Goal: Answer question/provide support: Answer question/provide support

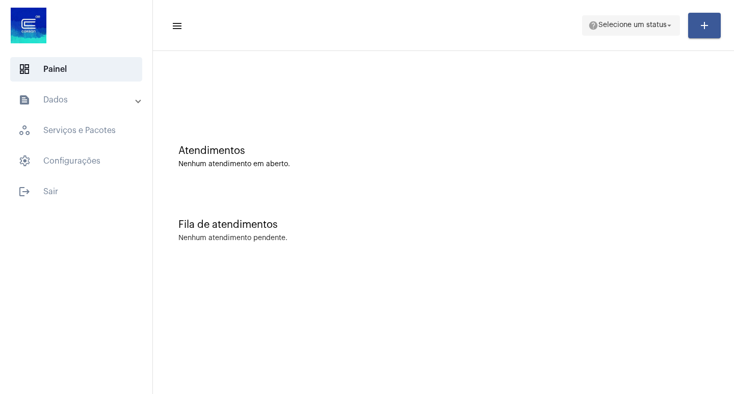
click at [617, 33] on span "help Selecione um status arrow_drop_down" at bounding box center [632, 25] width 86 height 18
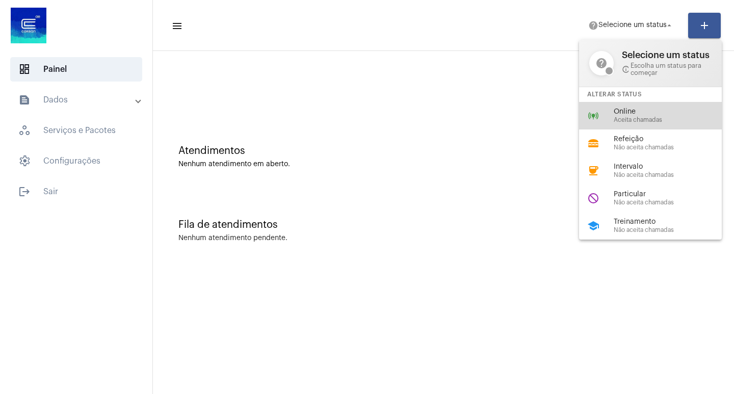
click at [621, 106] on div "online_prediction Online Aceita chamadas" at bounding box center [658, 116] width 159 height 28
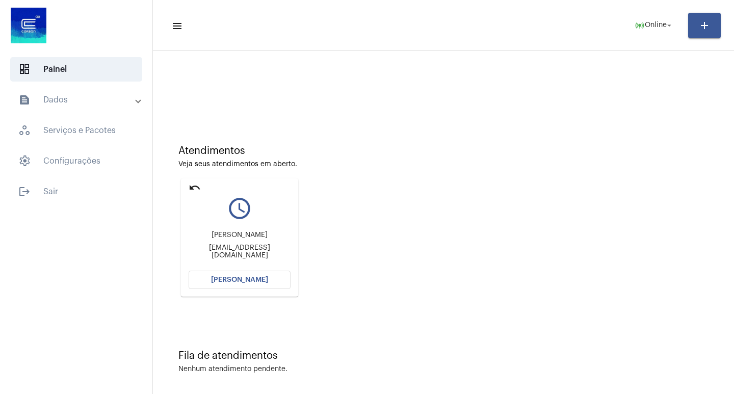
click at [201, 190] on mat-card "undo query_builder [PERSON_NAME] [PERSON_NAME][EMAIL_ADDRESS][DOMAIN_NAME] [PER…" at bounding box center [239, 237] width 117 height 118
click at [196, 190] on mat-icon "undo" at bounding box center [195, 188] width 12 height 12
click at [223, 266] on div "[PERSON_NAME] [PERSON_NAME][EMAIL_ADDRESS][DOMAIN_NAME]" at bounding box center [240, 245] width 102 height 46
click at [226, 275] on button "[PERSON_NAME]" at bounding box center [240, 280] width 102 height 18
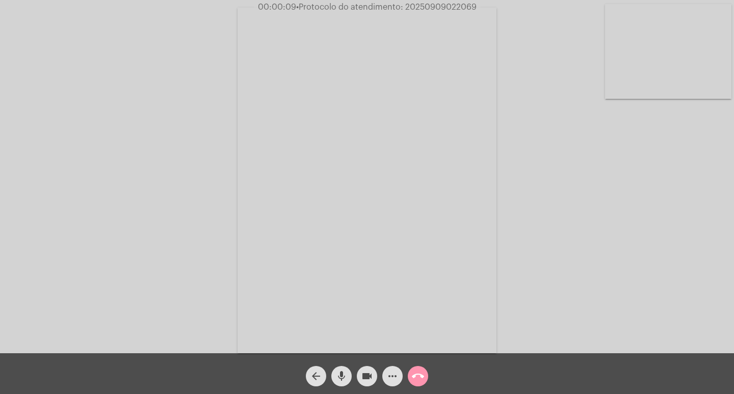
click at [696, 299] on div "Acessando Câmera e Microfone..." at bounding box center [367, 179] width 732 height 353
drag, startPoint x: 405, startPoint y: 8, endPoint x: 488, endPoint y: 9, distance: 82.6
click at [488, 9] on div "00:07:02 • Protocolo do atendimento: 20250909022069" at bounding box center [367, 7] width 734 height 9
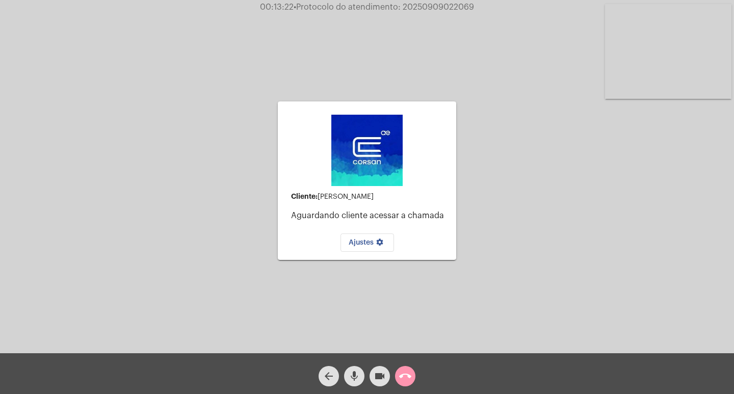
click at [401, 381] on mat-icon "call_end" at bounding box center [405, 376] width 12 height 12
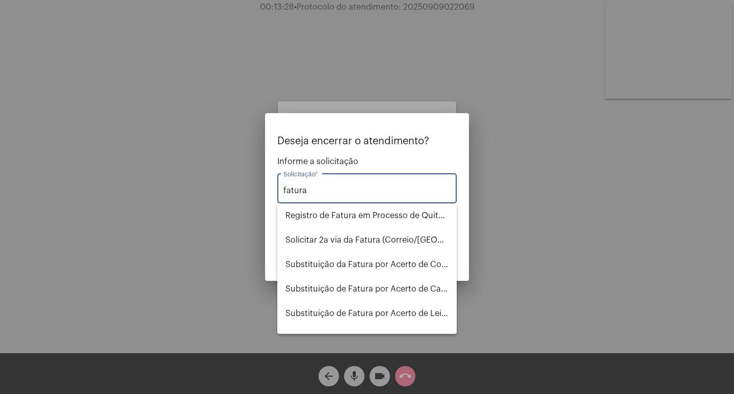
scroll to position [102, 0]
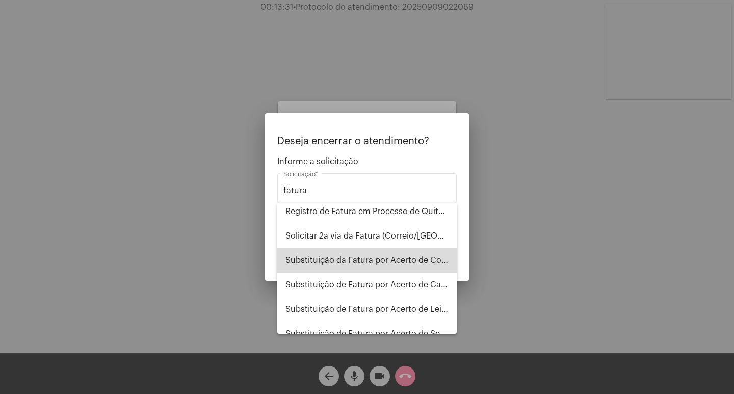
click at [404, 265] on span "Substituição da Fatura por Acerto de Consumo" at bounding box center [367, 260] width 163 height 24
type input "Substituição da Fatura por Acerto de Consumo"
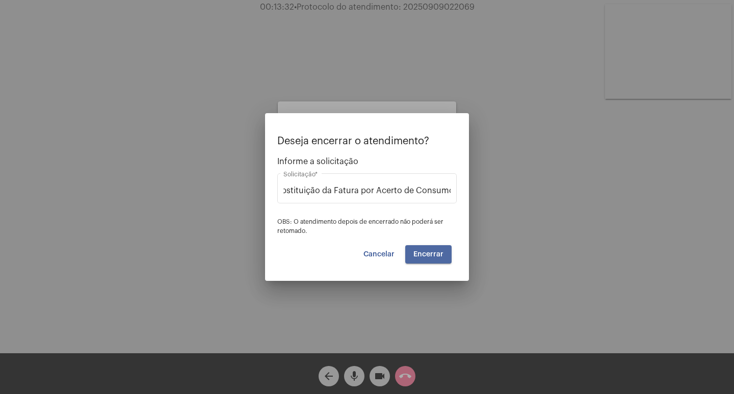
click at [436, 249] on button "Encerrar" at bounding box center [428, 254] width 46 height 18
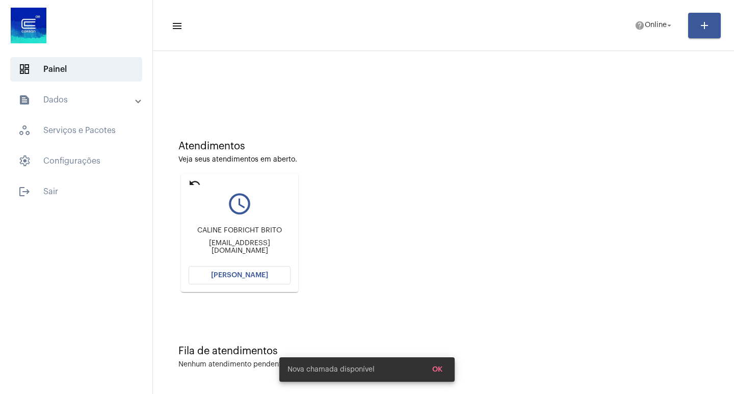
scroll to position [5, 0]
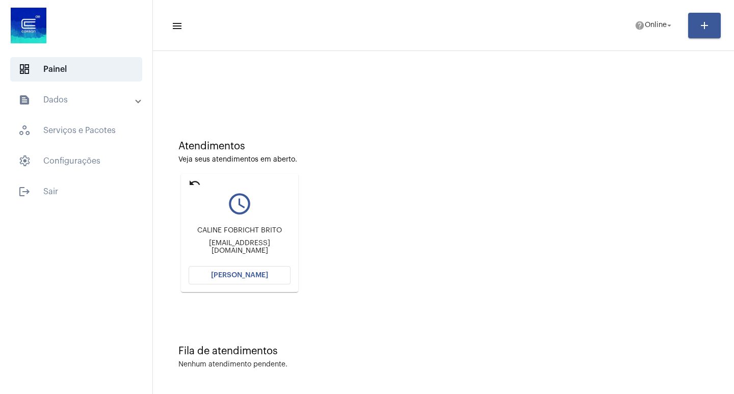
click at [200, 184] on mat-icon "undo" at bounding box center [195, 183] width 12 height 12
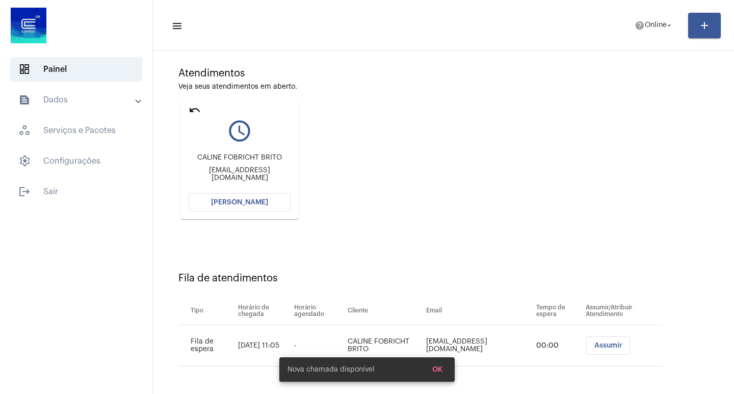
scroll to position [0, 0]
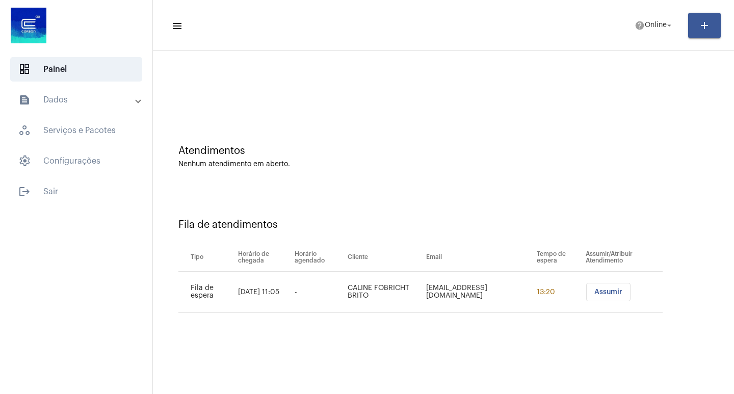
click at [619, 290] on button "Assumir" at bounding box center [608, 292] width 44 height 18
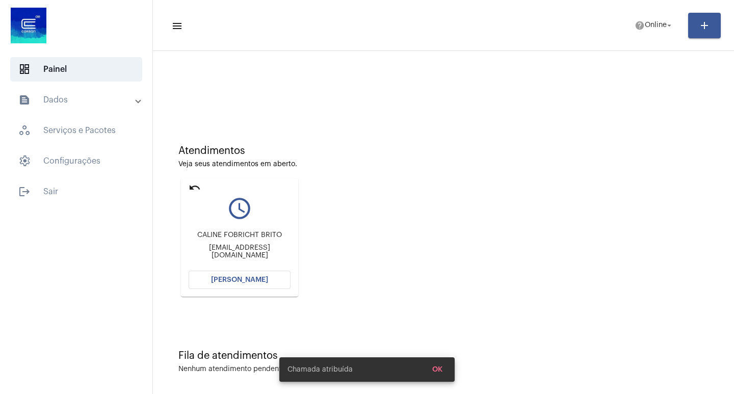
click at [217, 273] on button "[PERSON_NAME]" at bounding box center [240, 280] width 102 height 18
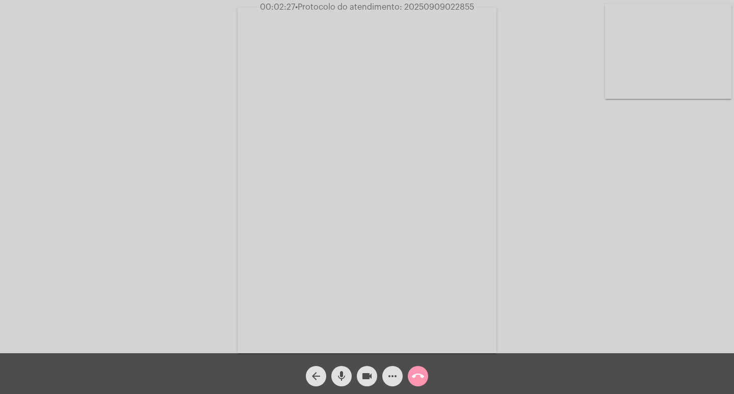
click at [144, 127] on div "Acessando Câmera e Microfone..." at bounding box center [367, 179] width 732 height 353
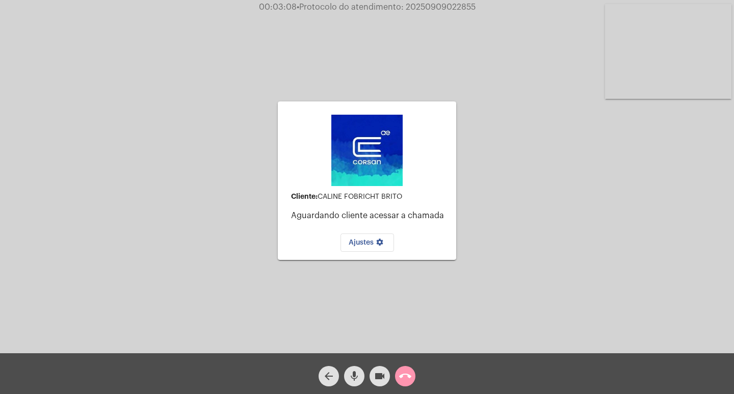
click at [413, 380] on button "call_end" at bounding box center [405, 376] width 20 height 20
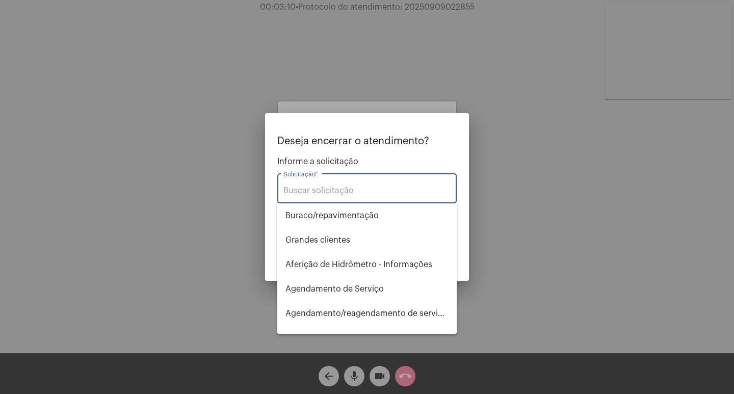
click at [353, 187] on input "Solicitação *" at bounding box center [367, 190] width 167 height 9
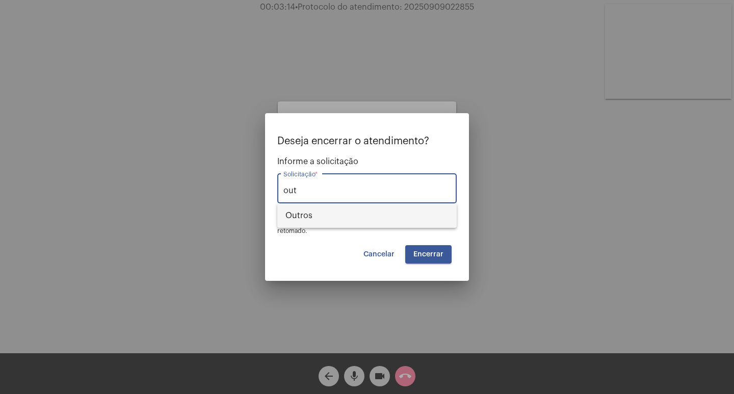
click at [335, 215] on span "Outros" at bounding box center [367, 215] width 163 height 24
type input "Outros"
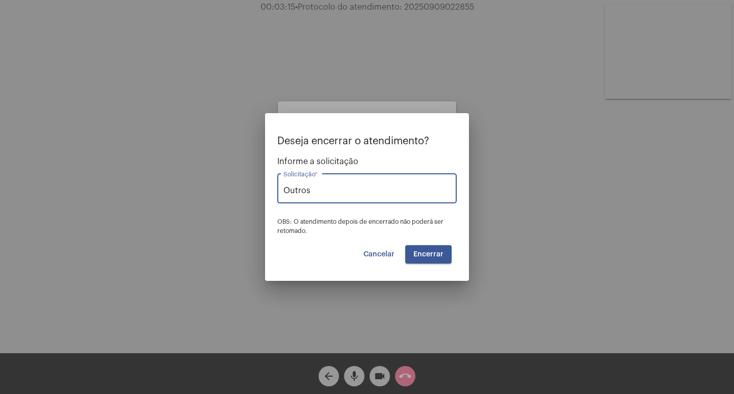
click at [425, 251] on span "Encerrar" at bounding box center [429, 254] width 30 height 7
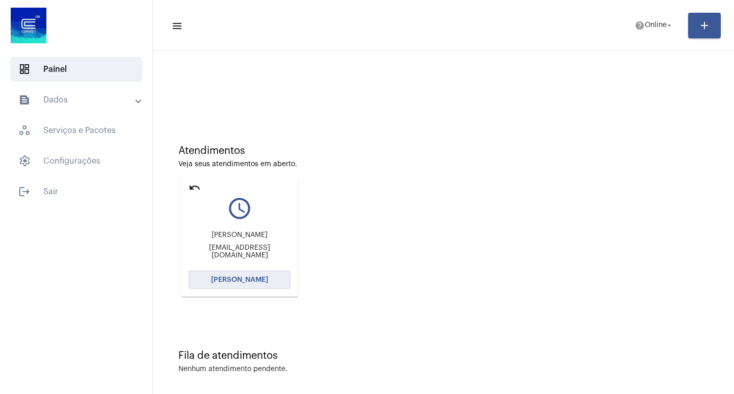
click at [233, 283] on span "[PERSON_NAME]" at bounding box center [239, 279] width 57 height 7
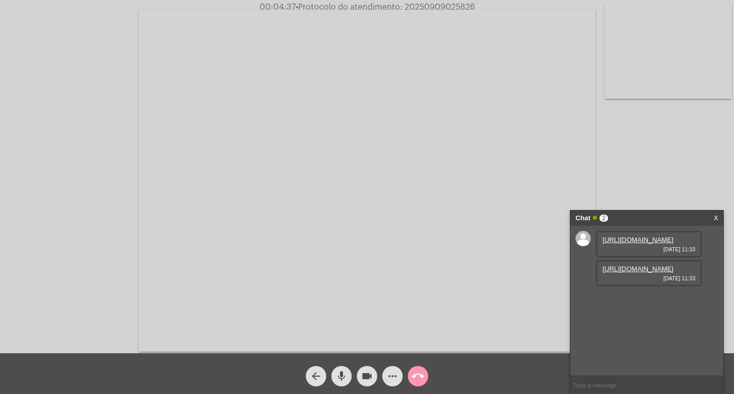
click at [387, 376] on mat-icon "more_horiz" at bounding box center [393, 376] width 12 height 12
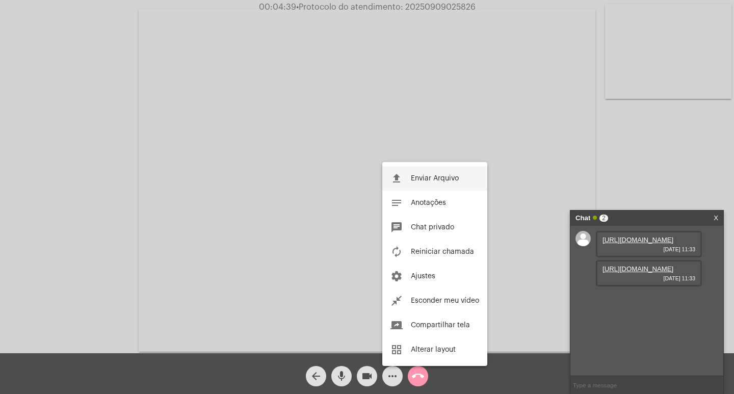
click at [443, 181] on span "Enviar Arquivo" at bounding box center [435, 178] width 48 height 7
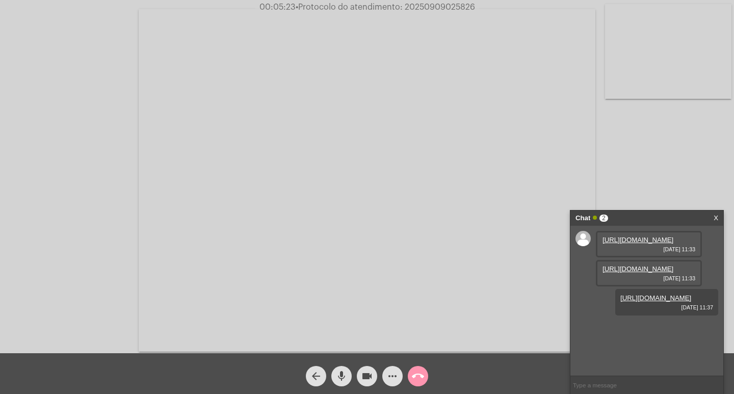
scroll to position [9, 0]
click at [427, 4] on span "• Protocolo do atendimento: 20250909025826" at bounding box center [385, 7] width 180 height 8
click at [423, 377] on mat-icon "call_end" at bounding box center [418, 376] width 12 height 12
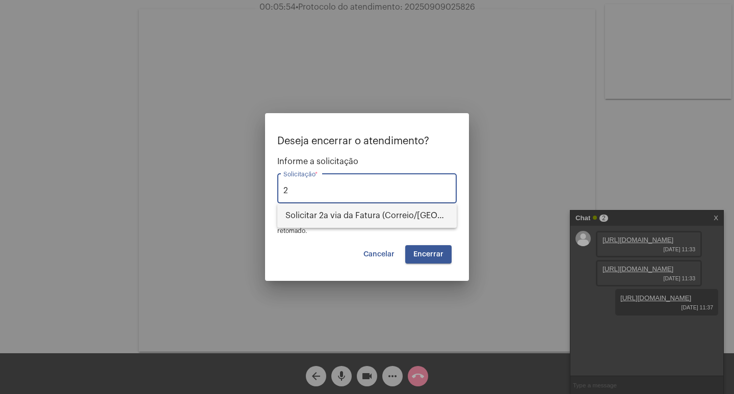
click at [324, 219] on span "Solicitar 2a via da Fatura (Correio/[GEOGRAPHIC_DATA]/Email)" at bounding box center [367, 215] width 163 height 24
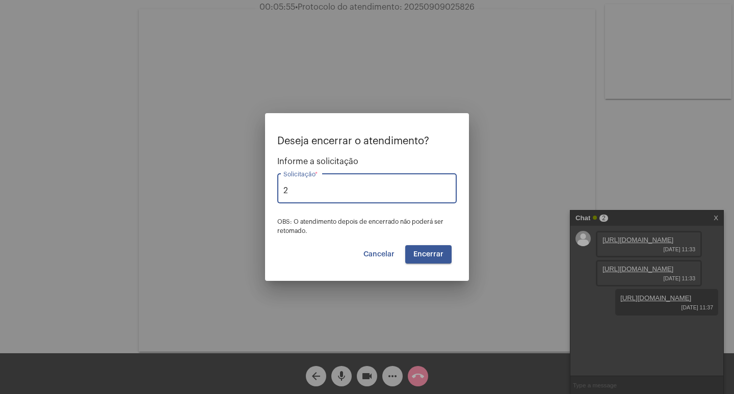
type input "Solicitar 2a via da Fatura (Correio/[GEOGRAPHIC_DATA]/Email)"
click at [429, 254] on span "Encerrar" at bounding box center [429, 254] width 30 height 7
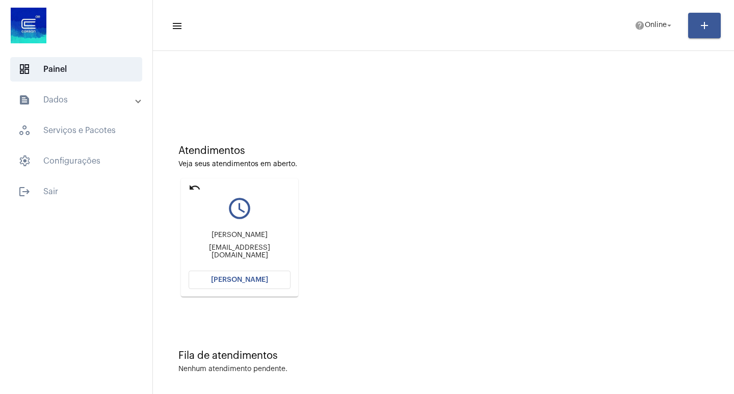
click at [261, 283] on span "[PERSON_NAME]" at bounding box center [239, 279] width 57 height 7
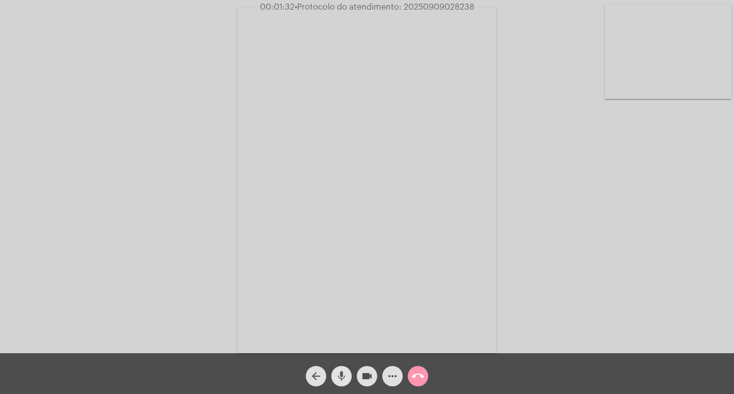
click at [336, 380] on mat-icon "mic" at bounding box center [342, 376] width 12 height 12
click at [373, 381] on mat-icon "videocam" at bounding box center [367, 376] width 12 height 12
click at [346, 369] on span "mic_off" at bounding box center [342, 376] width 12 height 20
click at [369, 385] on span "videocam_off" at bounding box center [367, 376] width 12 height 20
click at [190, 184] on div "Acessando Câmera e Microfone..." at bounding box center [367, 179] width 732 height 353
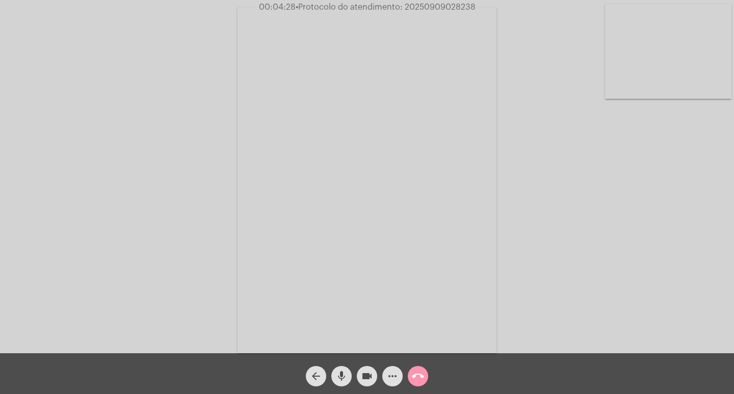
click at [415, 373] on mat-icon "call_end" at bounding box center [418, 376] width 12 height 12
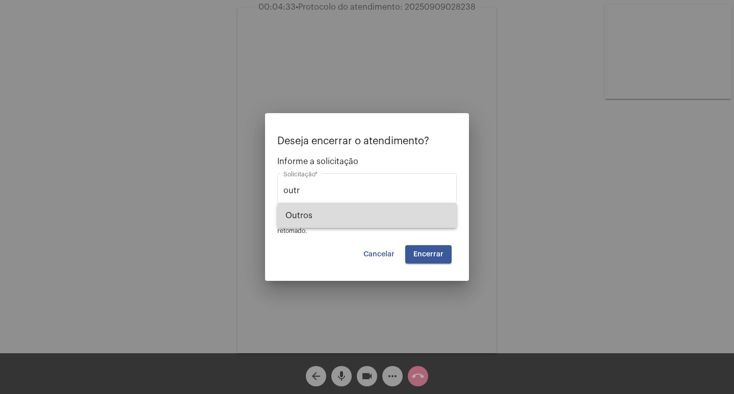
click at [323, 213] on span "Outros" at bounding box center [367, 215] width 163 height 24
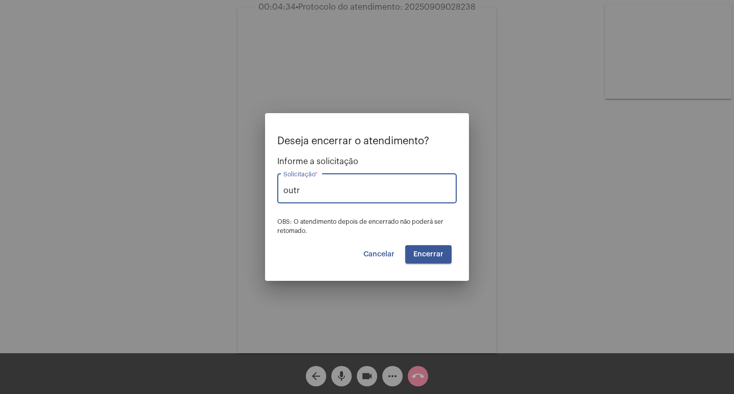
type input "Outros"
click at [434, 252] on span "Encerrar" at bounding box center [429, 254] width 30 height 7
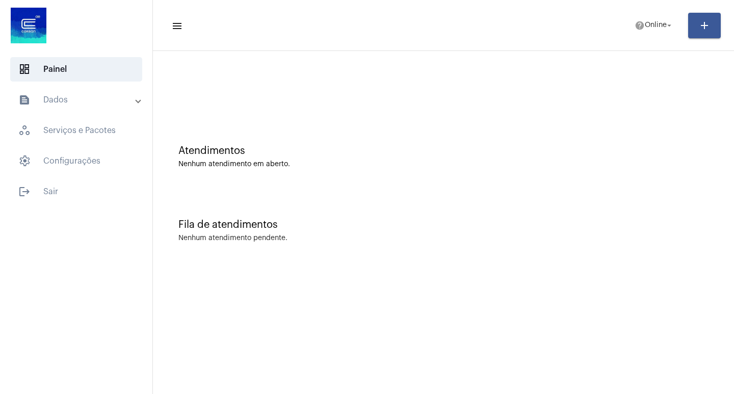
click at [400, 173] on div "Atendimentos Nenhum atendimento em aberto." at bounding box center [443, 152] width 571 height 74
click at [363, 219] on div "Fila de atendimentos" at bounding box center [443, 224] width 530 height 11
click at [659, 31] on span "help Online arrow_drop_down" at bounding box center [654, 25] width 39 height 18
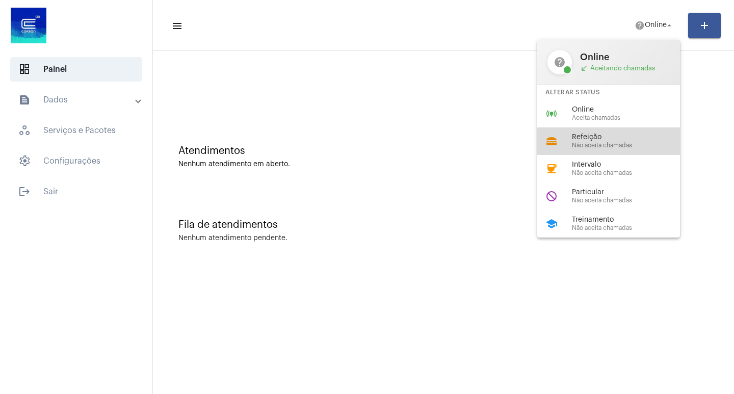
click at [615, 144] on span "Não aceita chamadas" at bounding box center [630, 145] width 116 height 7
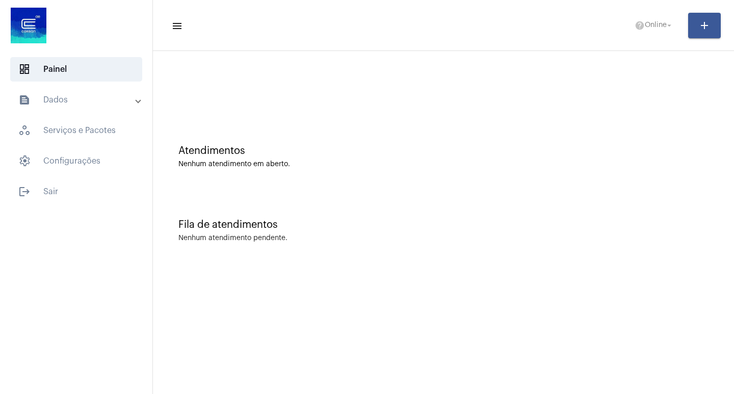
click at [381, 163] on div "Nenhum atendimento em aberto." at bounding box center [443, 165] width 530 height 8
click at [548, 219] on div "Fila de atendimentos" at bounding box center [443, 224] width 530 height 11
